Goal: Task Accomplishment & Management: Use online tool/utility

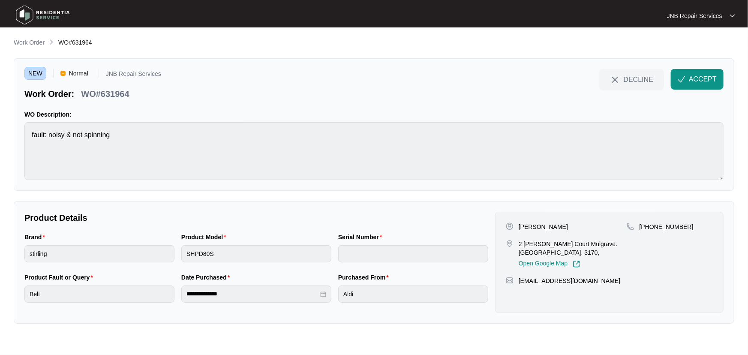
click at [278, 97] on div "NEW Normal JNB Repair Services Work Order: WO#631964 DECLINE ACCEPT" at bounding box center [373, 84] width 699 height 31
drag, startPoint x: 568, startPoint y: 226, endPoint x: 518, endPoint y: 228, distance: 50.2
click at [518, 228] on div "[PERSON_NAME]" at bounding box center [566, 227] width 121 height 9
copy p "[PERSON_NAME]"
drag, startPoint x: 432, startPoint y: 214, endPoint x: 557, endPoint y: 241, distance: 128.0
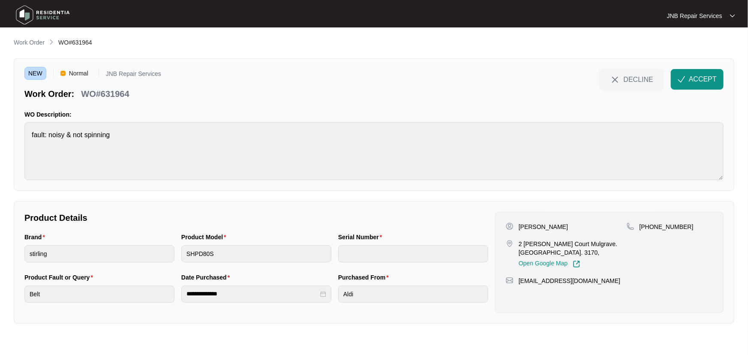
click at [437, 214] on p "Product Details" at bounding box center [256, 218] width 464 height 12
drag, startPoint x: 543, startPoint y: 253, endPoint x: 520, endPoint y: 245, distance: 24.8
click at [520, 245] on p "2 [PERSON_NAME] Court Mulgrave. [GEOGRAPHIC_DATA]. 3170," at bounding box center [573, 248] width 108 height 17
copy p "2 [PERSON_NAME] Court Mulgrave. [GEOGRAPHIC_DATA]. 3170,"
click at [572, 225] on div "[PERSON_NAME]" at bounding box center [566, 227] width 121 height 9
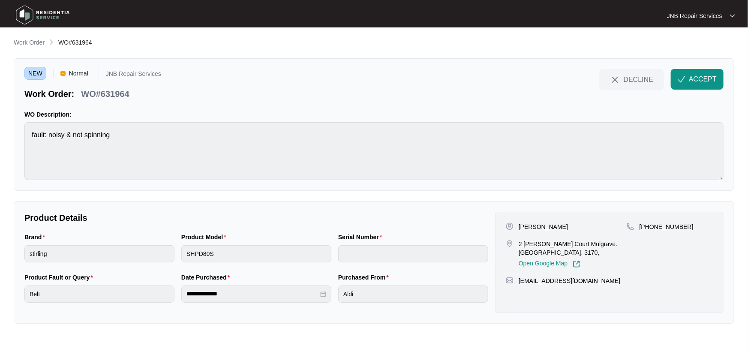
click at [667, 226] on p "[PHONE_NUMBER]" at bounding box center [667, 227] width 54 height 9
click at [655, 229] on p "[PHONE_NUMBER]" at bounding box center [667, 227] width 54 height 9
drag, startPoint x: 652, startPoint y: 226, endPoint x: 695, endPoint y: 229, distance: 43.4
click at [695, 229] on div "[PHONE_NUMBER]" at bounding box center [670, 227] width 86 height 9
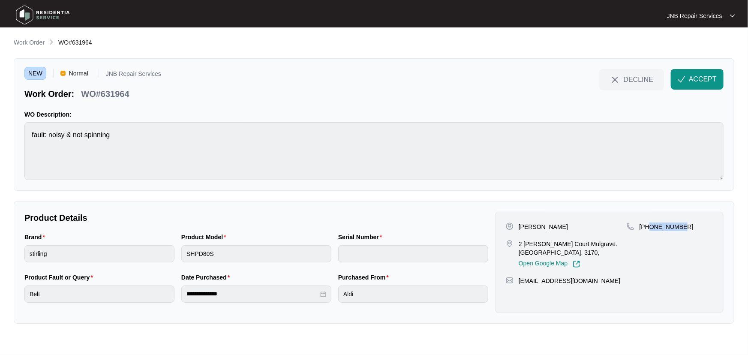
drag, startPoint x: 650, startPoint y: 224, endPoint x: 688, endPoint y: 226, distance: 38.2
click at [688, 226] on div "[PHONE_NUMBER]" at bounding box center [670, 227] width 86 height 9
copy p "425815590"
click at [703, 85] on button "ACCEPT" at bounding box center [697, 79] width 53 height 21
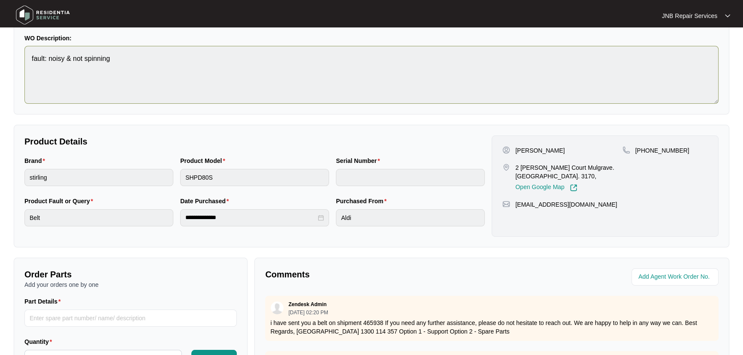
scroll to position [39, 0]
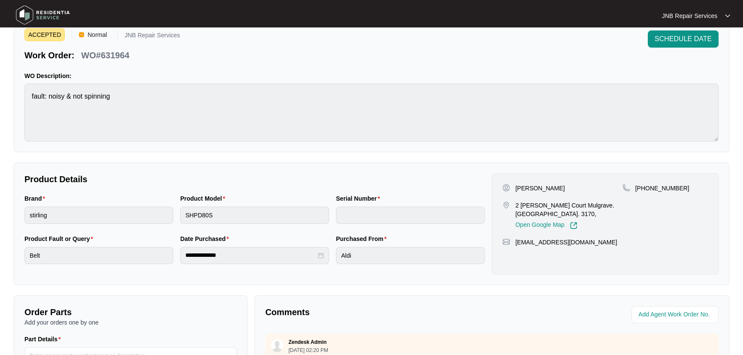
click at [364, 166] on div "**********" at bounding box center [371, 224] width 715 height 123
